Goal: Transaction & Acquisition: Subscribe to service/newsletter

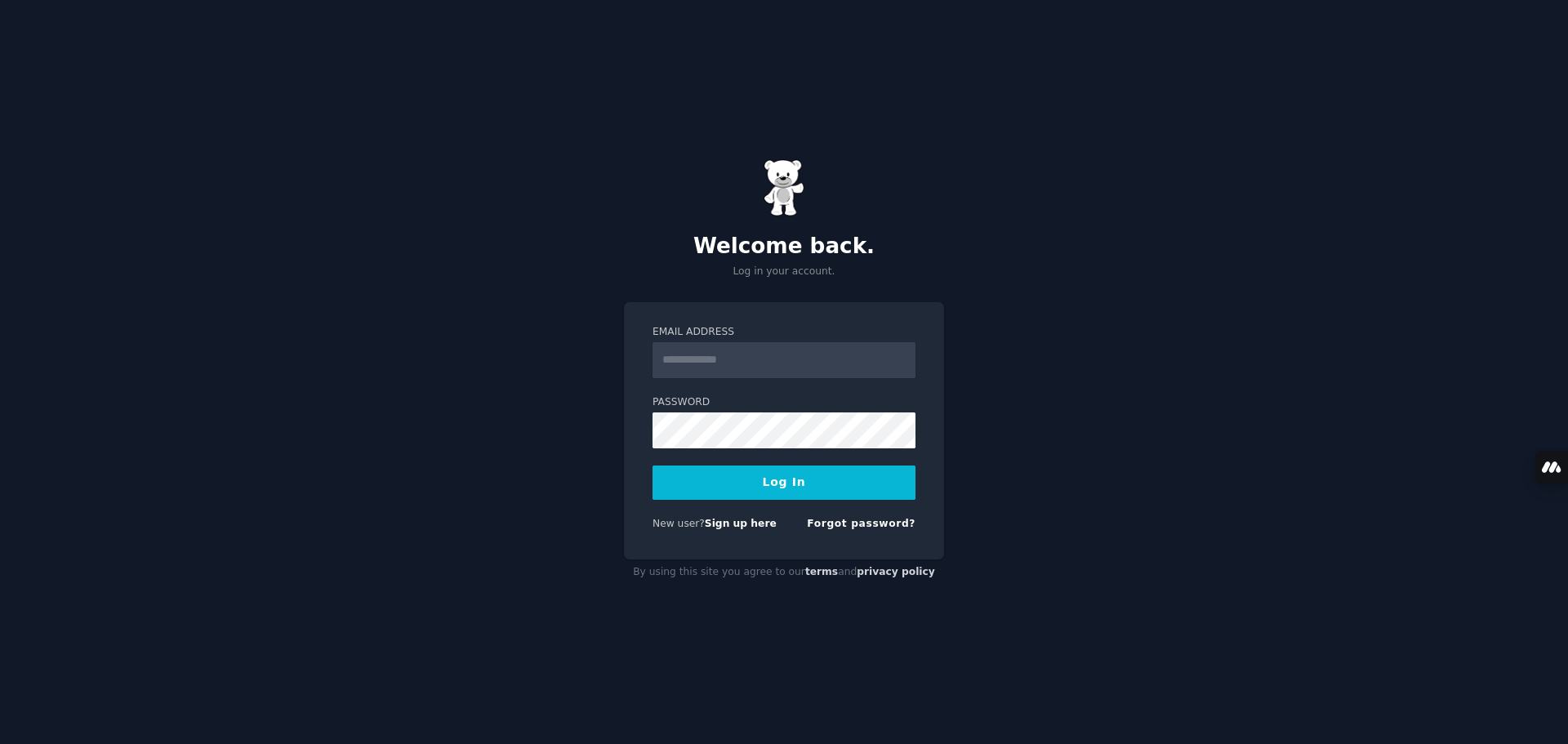
type input "**********"
click at [785, 494] on button "Log In" at bounding box center [784, 481] width 263 height 34
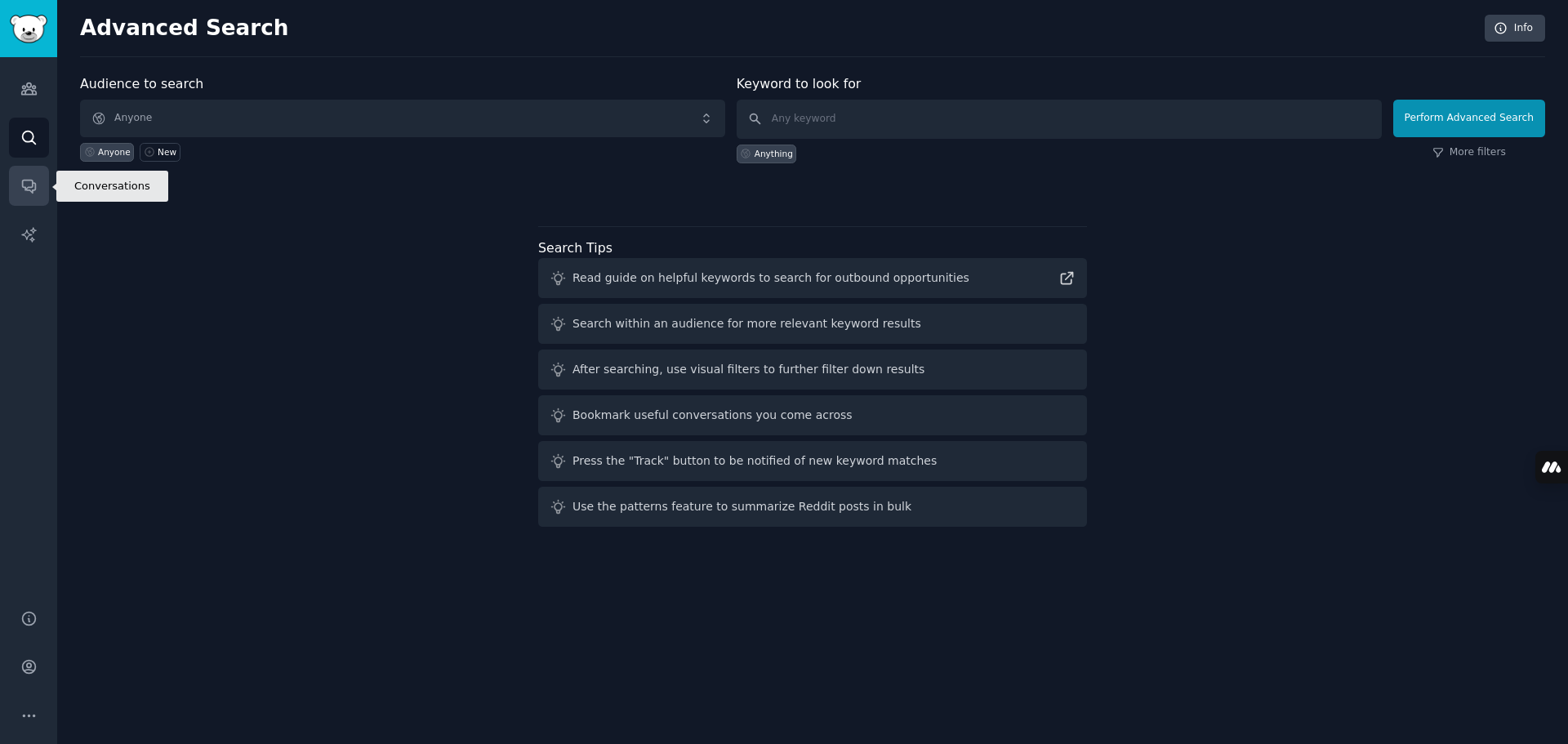
click at [34, 187] on icon "Sidebar" at bounding box center [28, 187] width 13 height 13
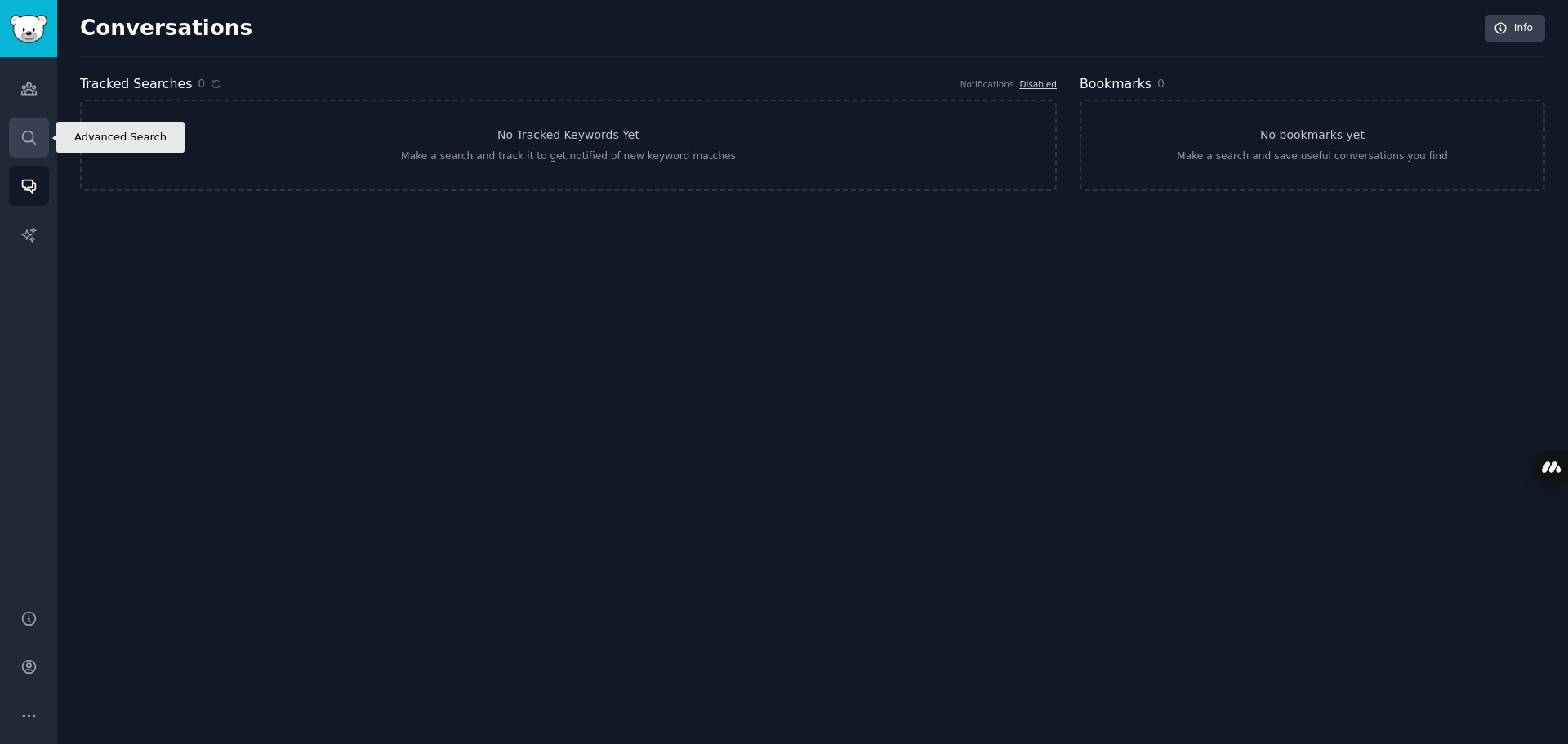
click at [26, 132] on icon "Sidebar" at bounding box center [29, 138] width 18 height 18
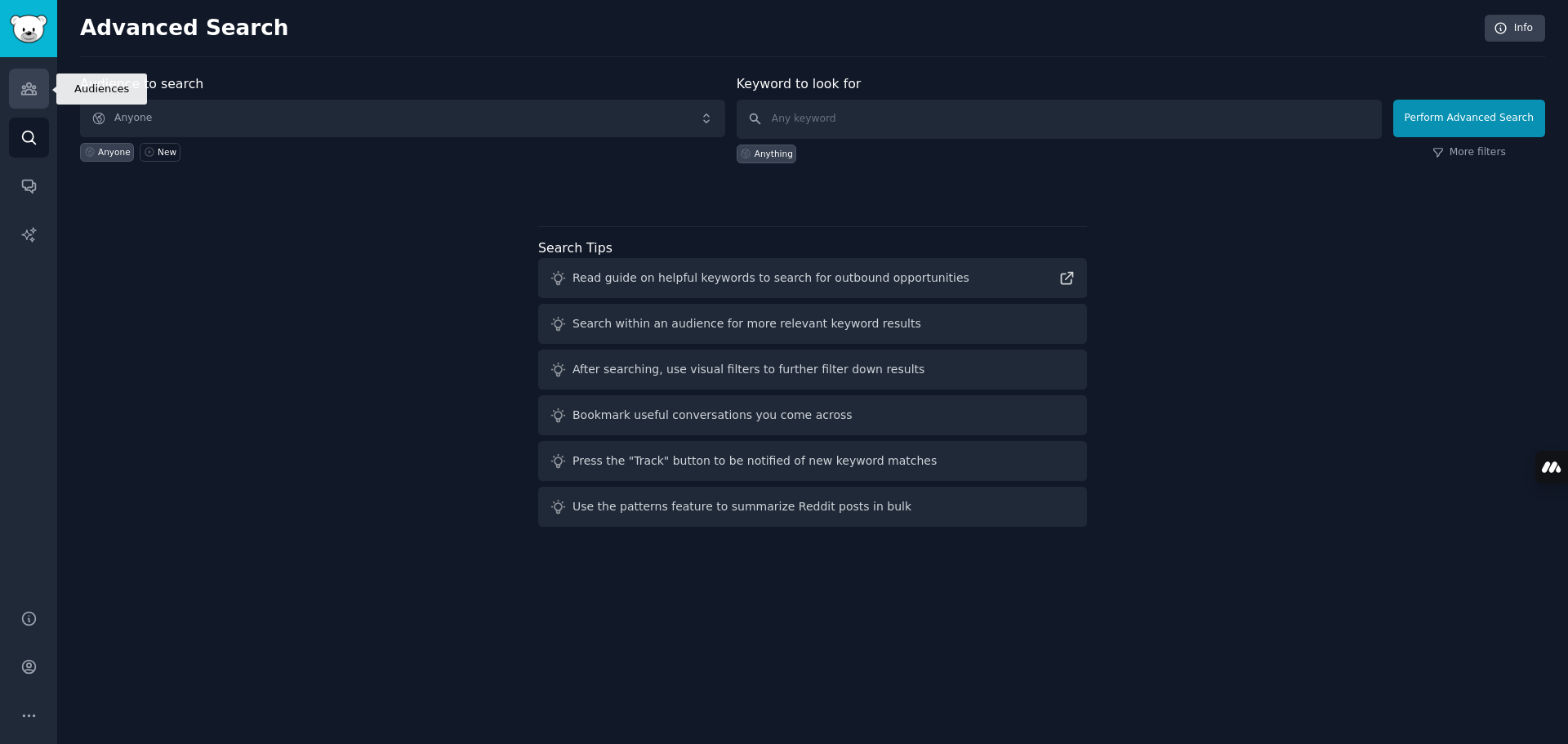
click at [30, 92] on icon "Sidebar" at bounding box center [29, 89] width 18 height 18
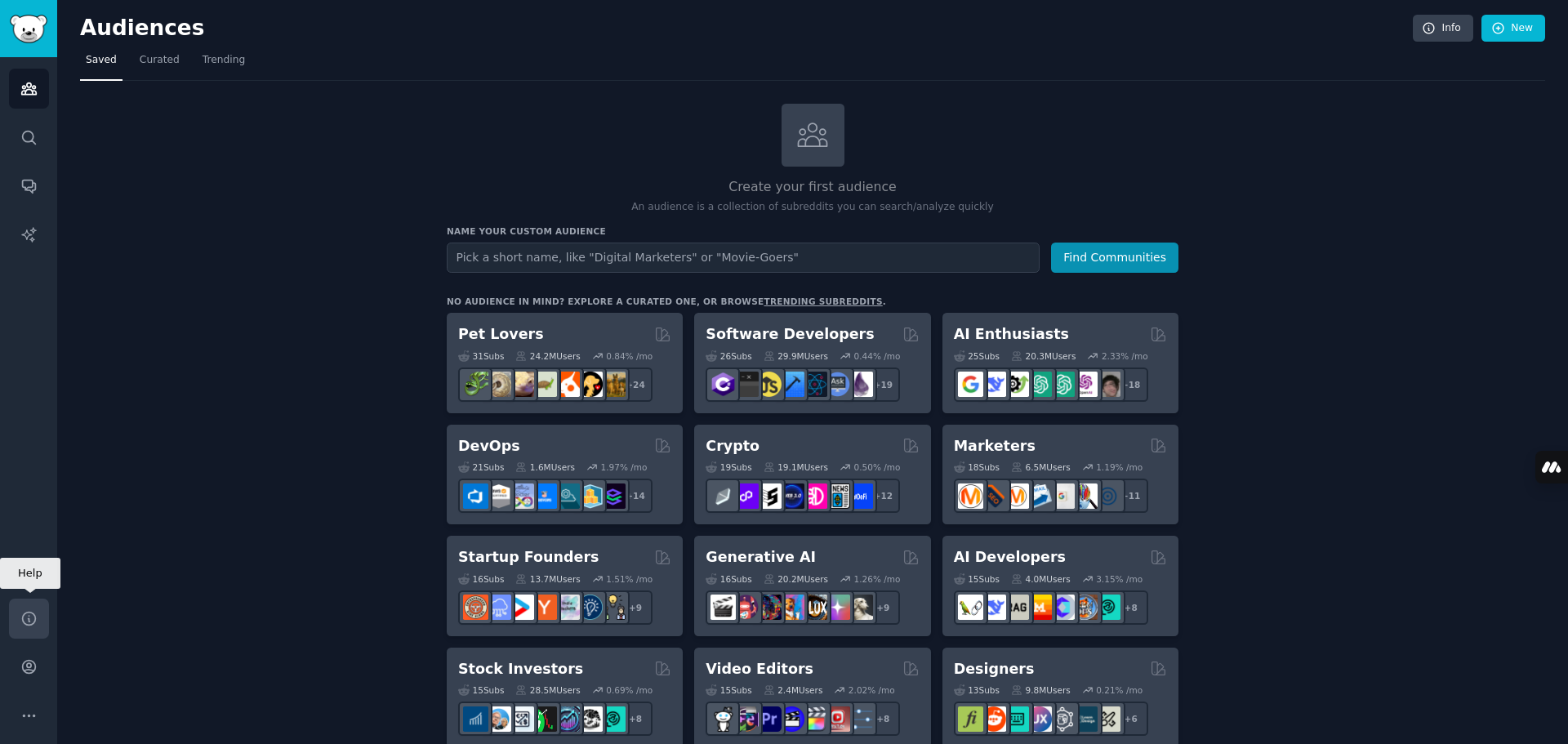
click at [29, 615] on icon "Sidebar" at bounding box center [29, 619] width 18 height 18
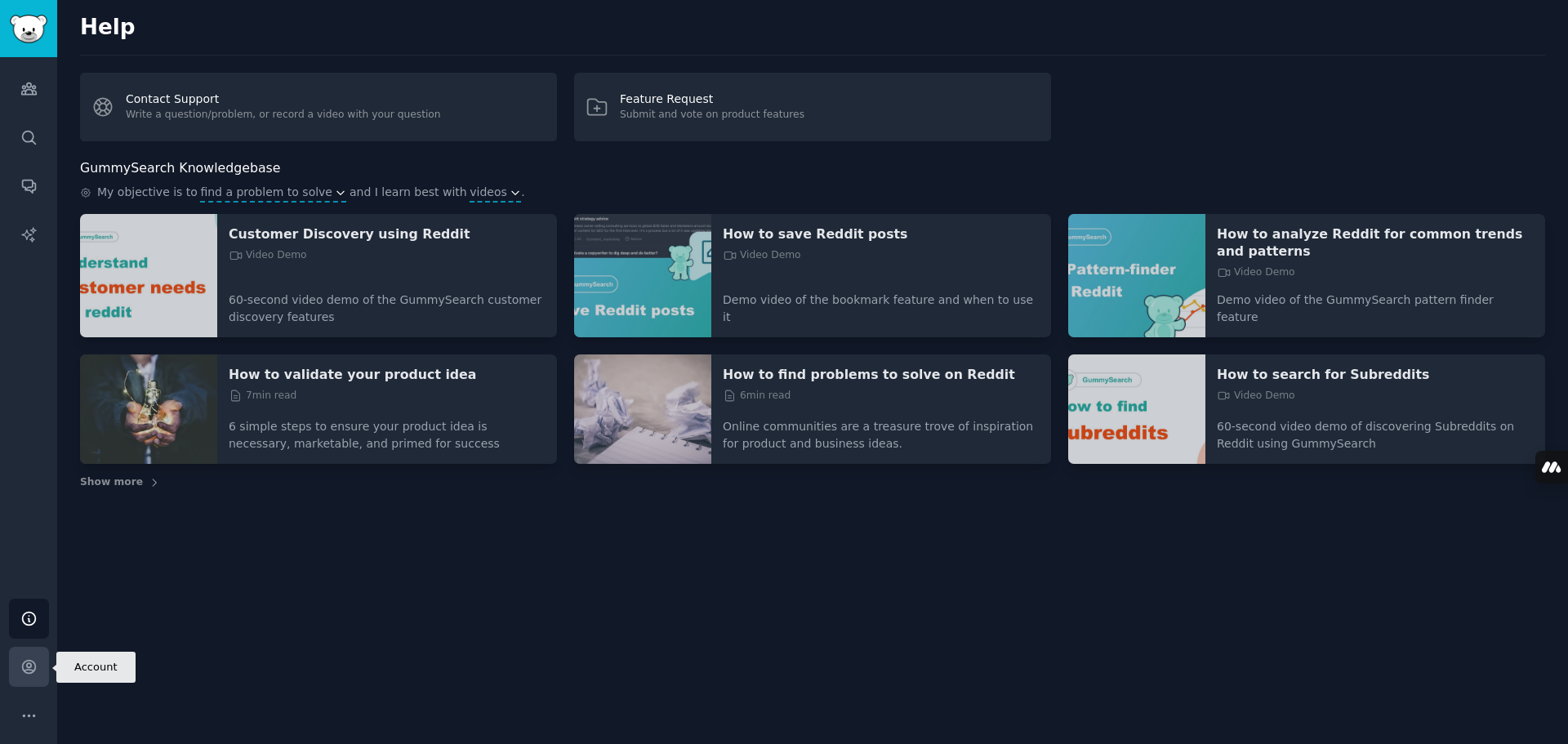
click at [23, 674] on icon "Sidebar" at bounding box center [29, 667] width 18 height 18
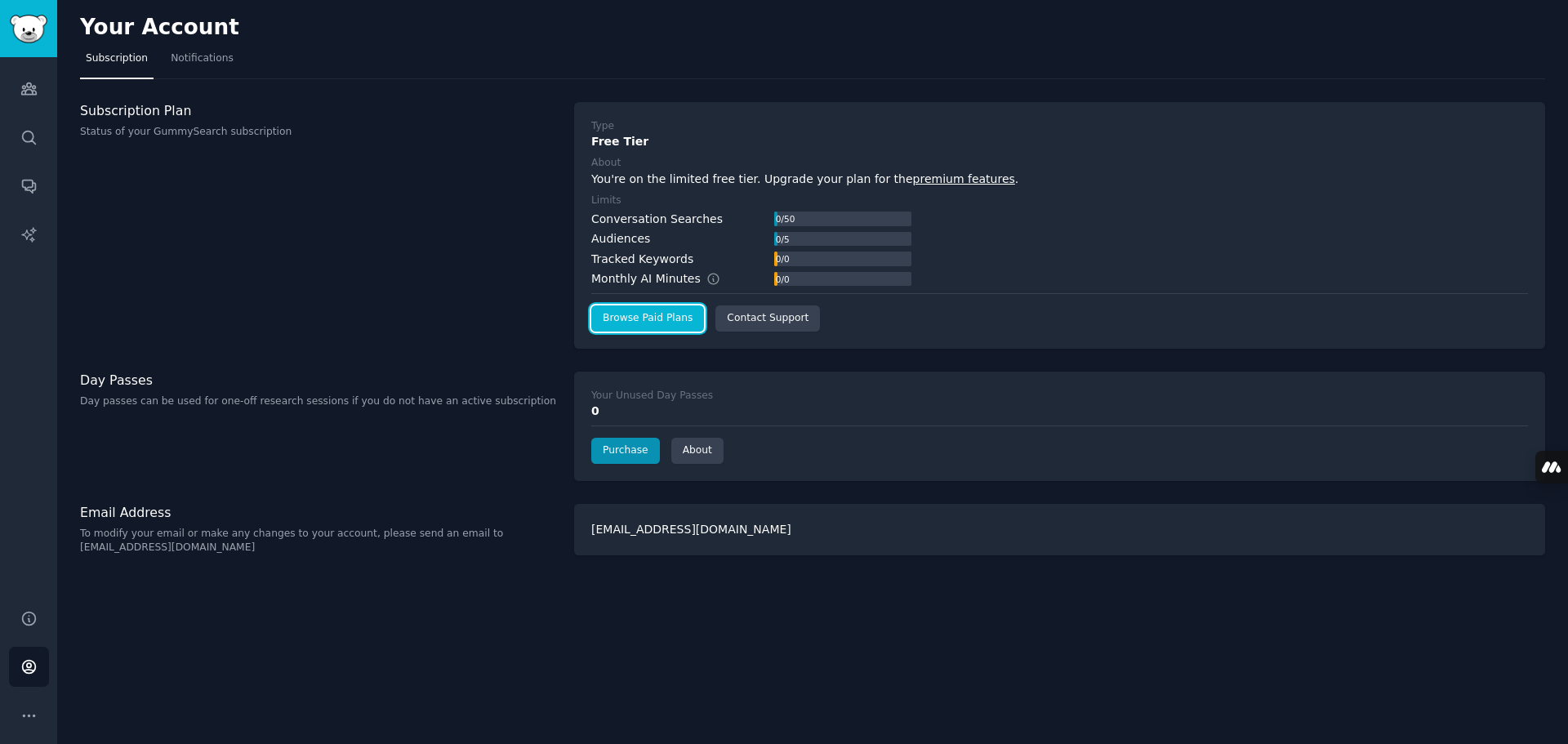
click at [654, 317] on link "Browse Paid Plans" at bounding box center [648, 318] width 113 height 26
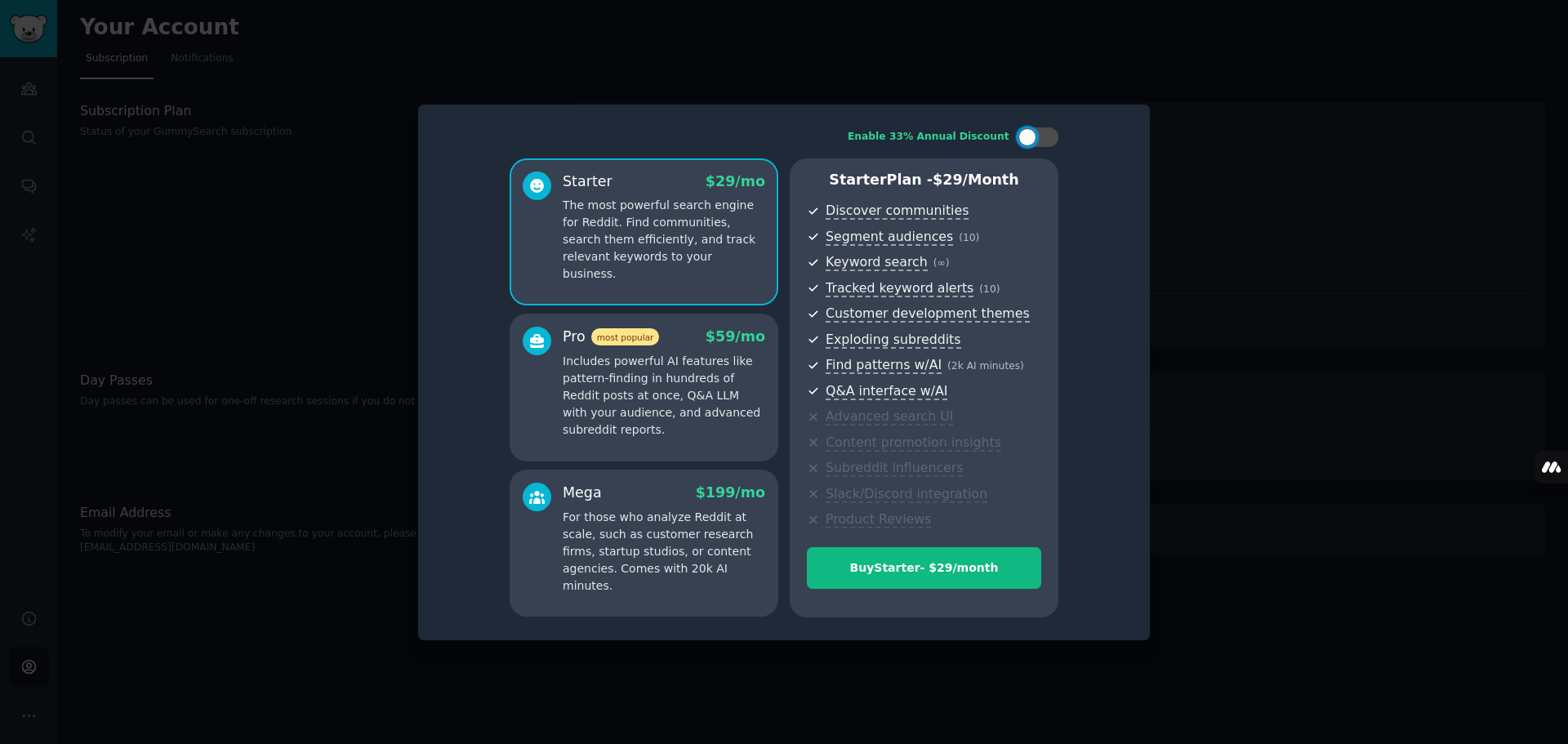
click at [920, 70] on div at bounding box center [784, 372] width 1568 height 744
